Goal: Use online tool/utility

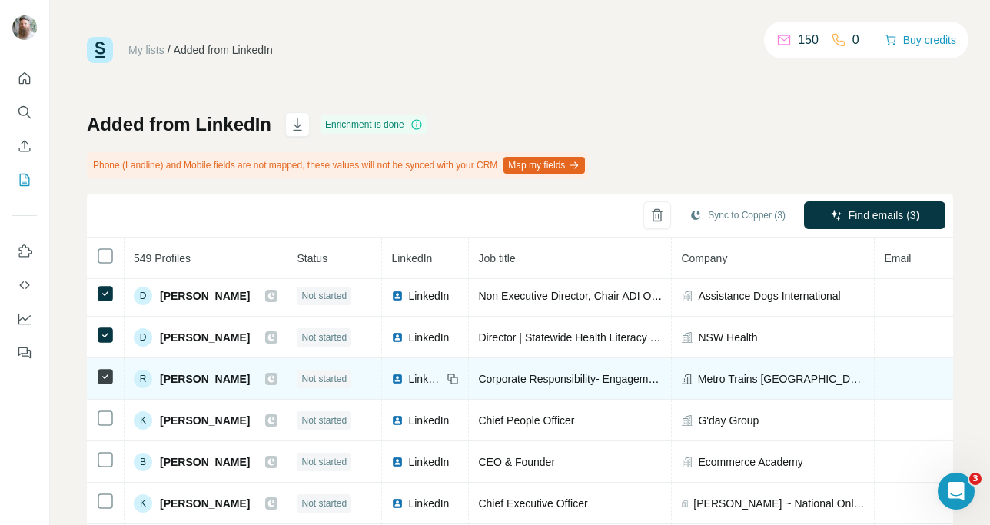
scroll to position [18, 0]
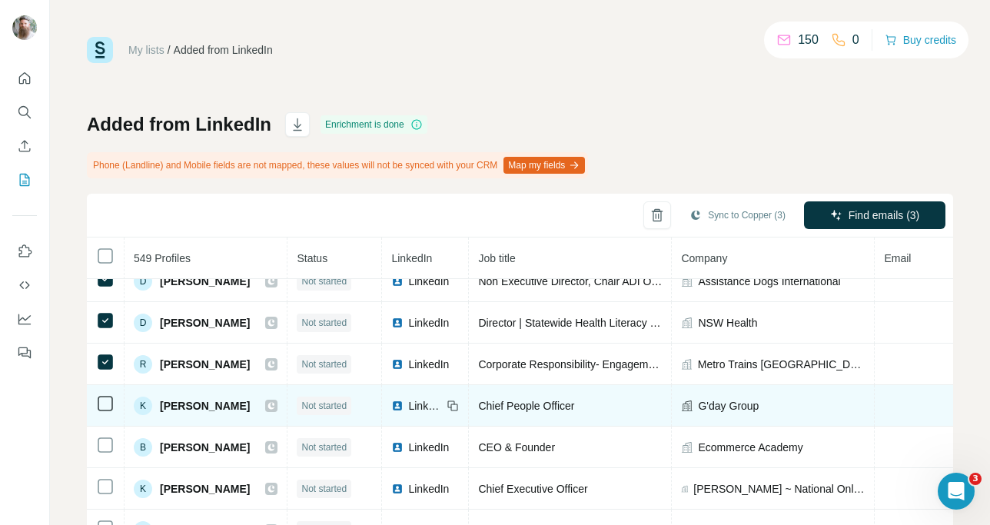
click at [101, 412] on icon at bounding box center [105, 403] width 18 height 18
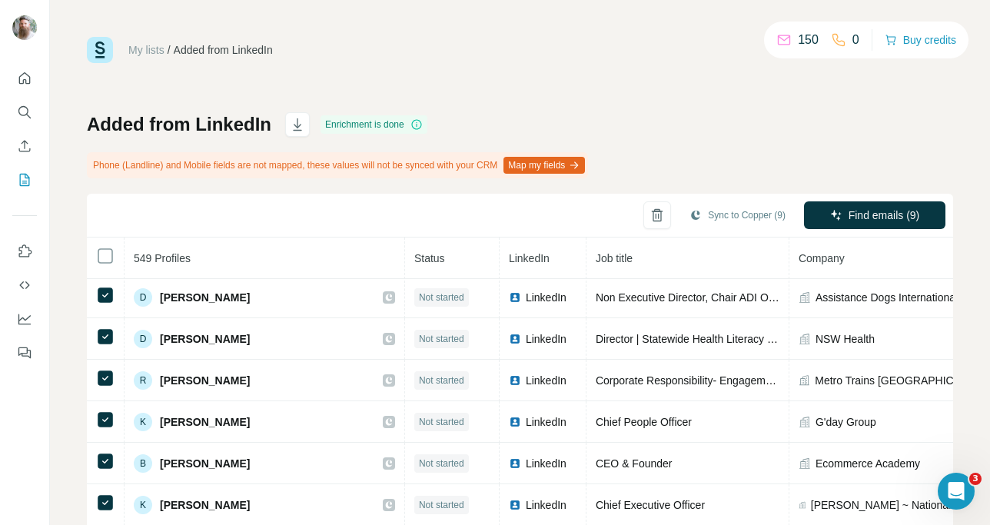
scroll to position [3, 0]
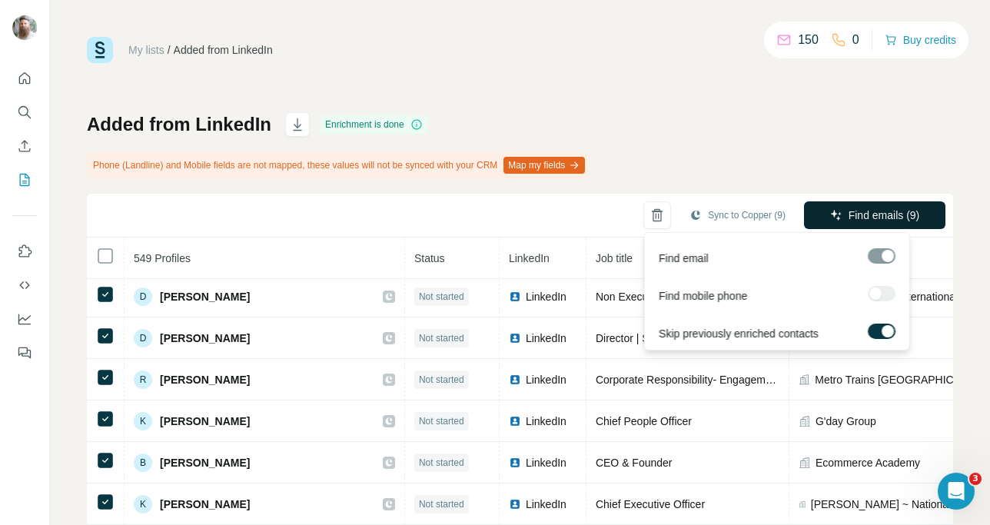
click at [848, 220] on span "Find emails (9)" at bounding box center [883, 214] width 71 height 15
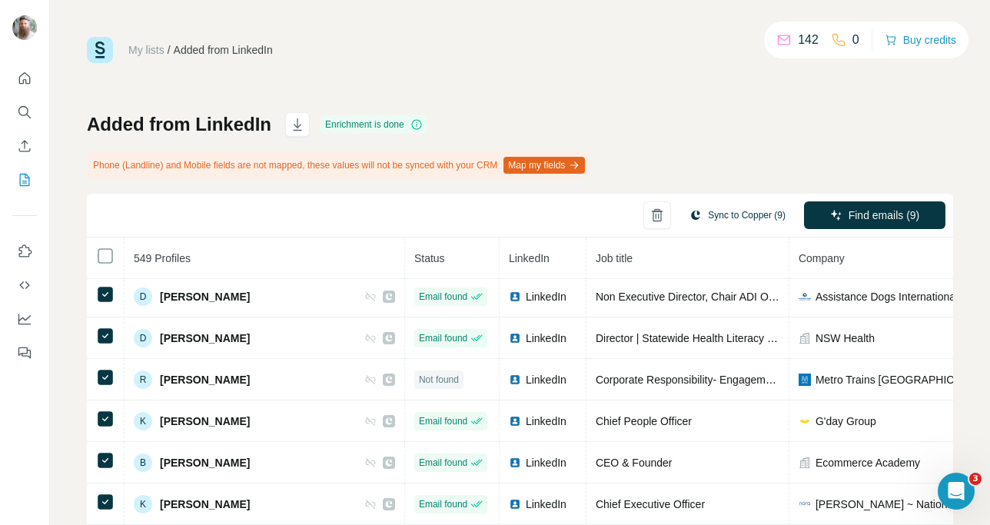
click at [704, 214] on button "Sync to Copper (9)" at bounding box center [737, 215] width 118 height 23
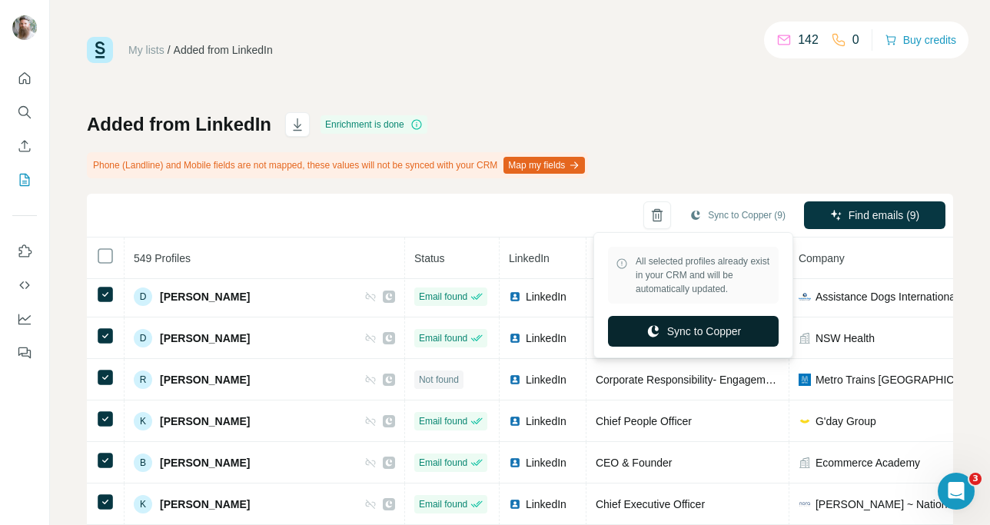
click at [700, 337] on button "Sync to Copper" at bounding box center [693, 331] width 171 height 31
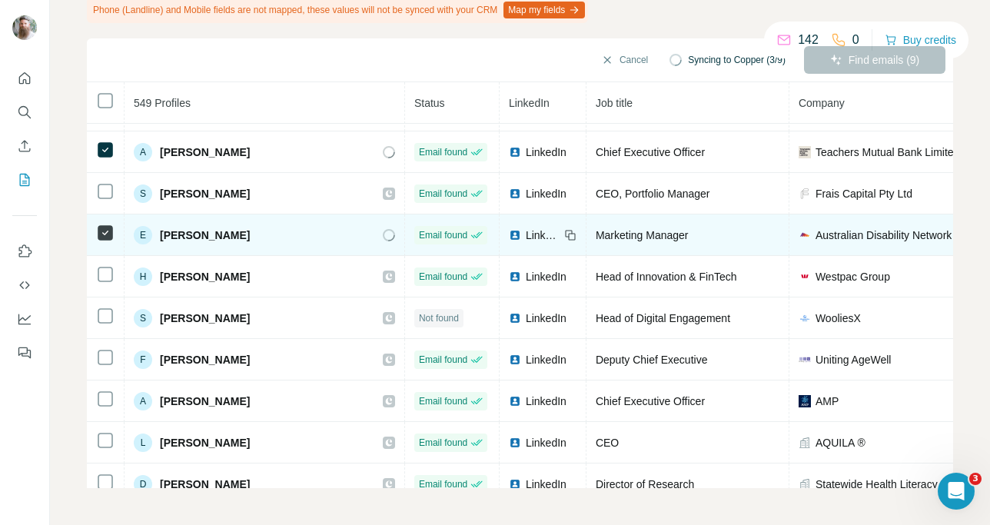
scroll to position [281, 0]
